Goal: Task Accomplishment & Management: Use online tool/utility

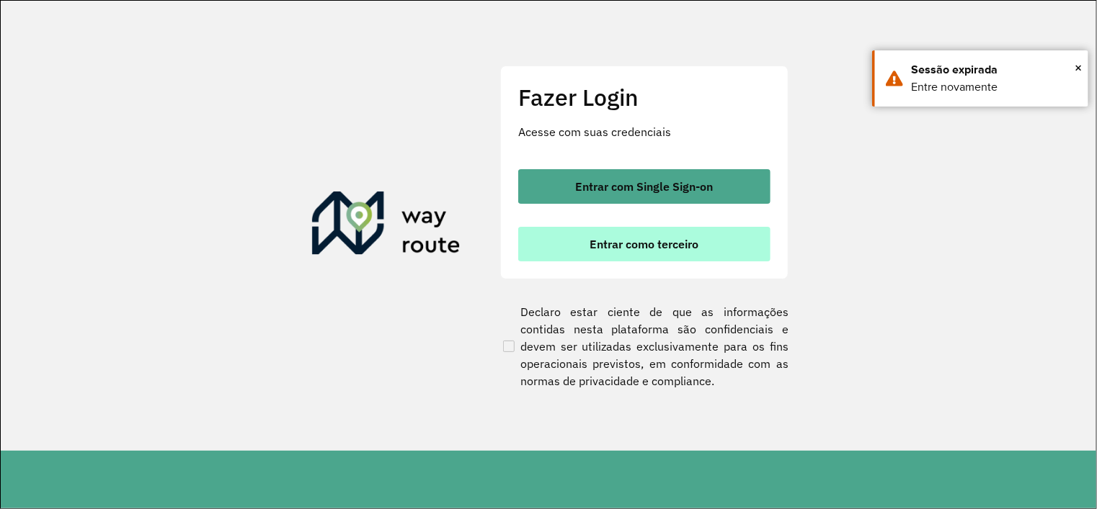
click at [604, 246] on span "Entrar como terceiro" at bounding box center [644, 245] width 109 height 12
